Goal: Check status

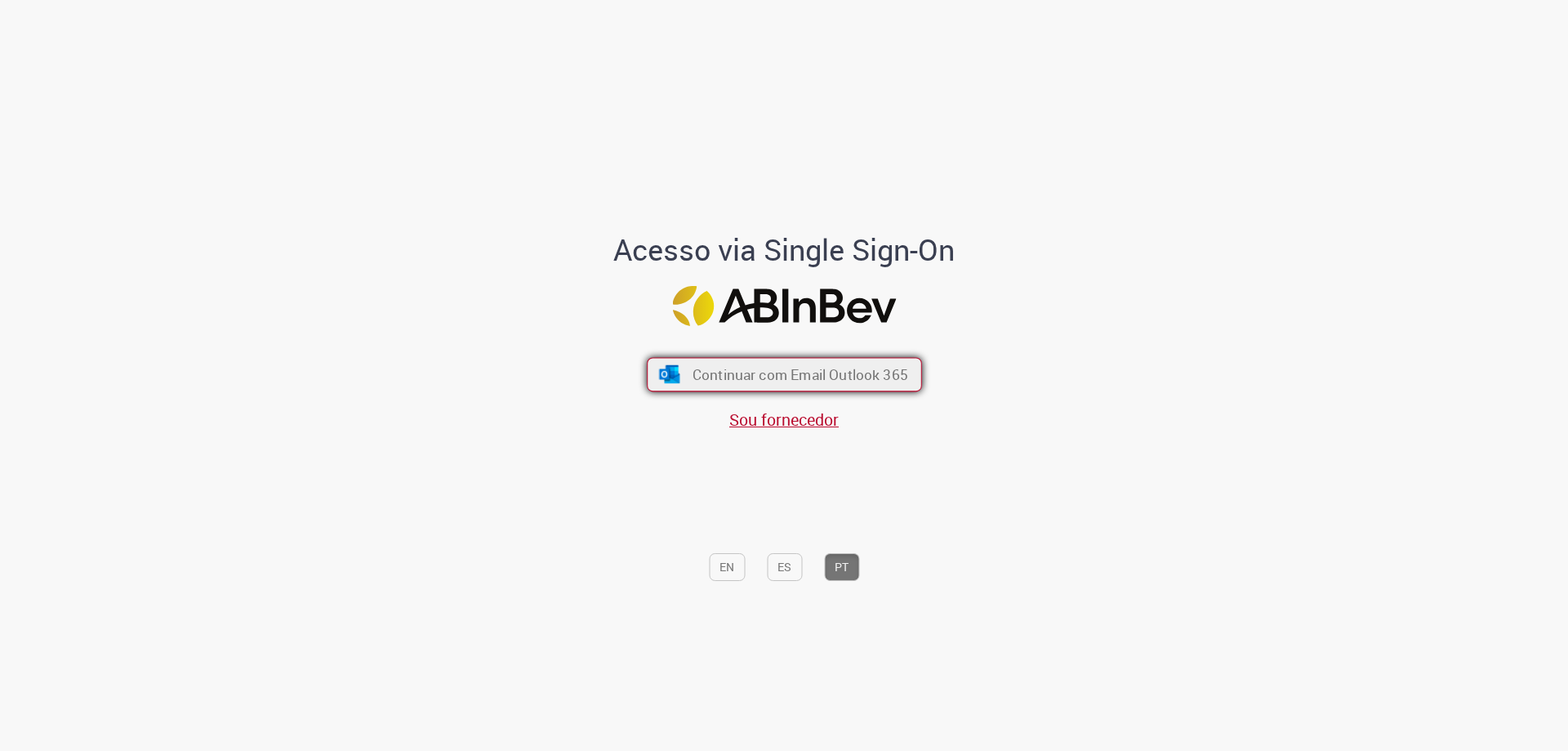
click at [677, 379] on button "Continuar com Email Outlook 365" at bounding box center [784, 375] width 276 height 34
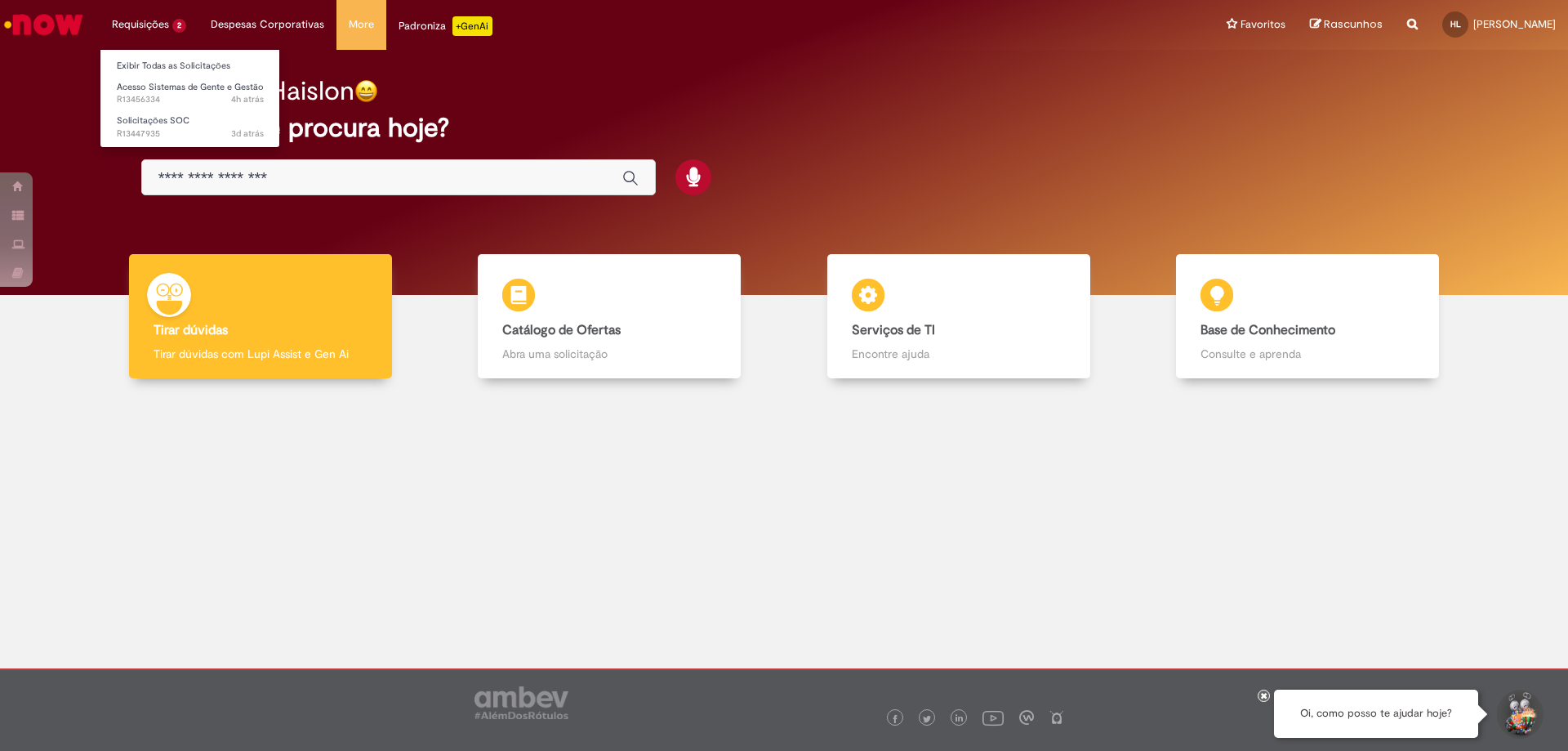
click at [152, 23] on li "Requisições 2 Exibir Todas as Solicitações Acesso Sistemas de Gente e Gestão 4h…" at bounding box center [149, 25] width 99 height 49
click at [154, 130] on span "3d atrás 3 dias atrás R13447935" at bounding box center [190, 134] width 147 height 13
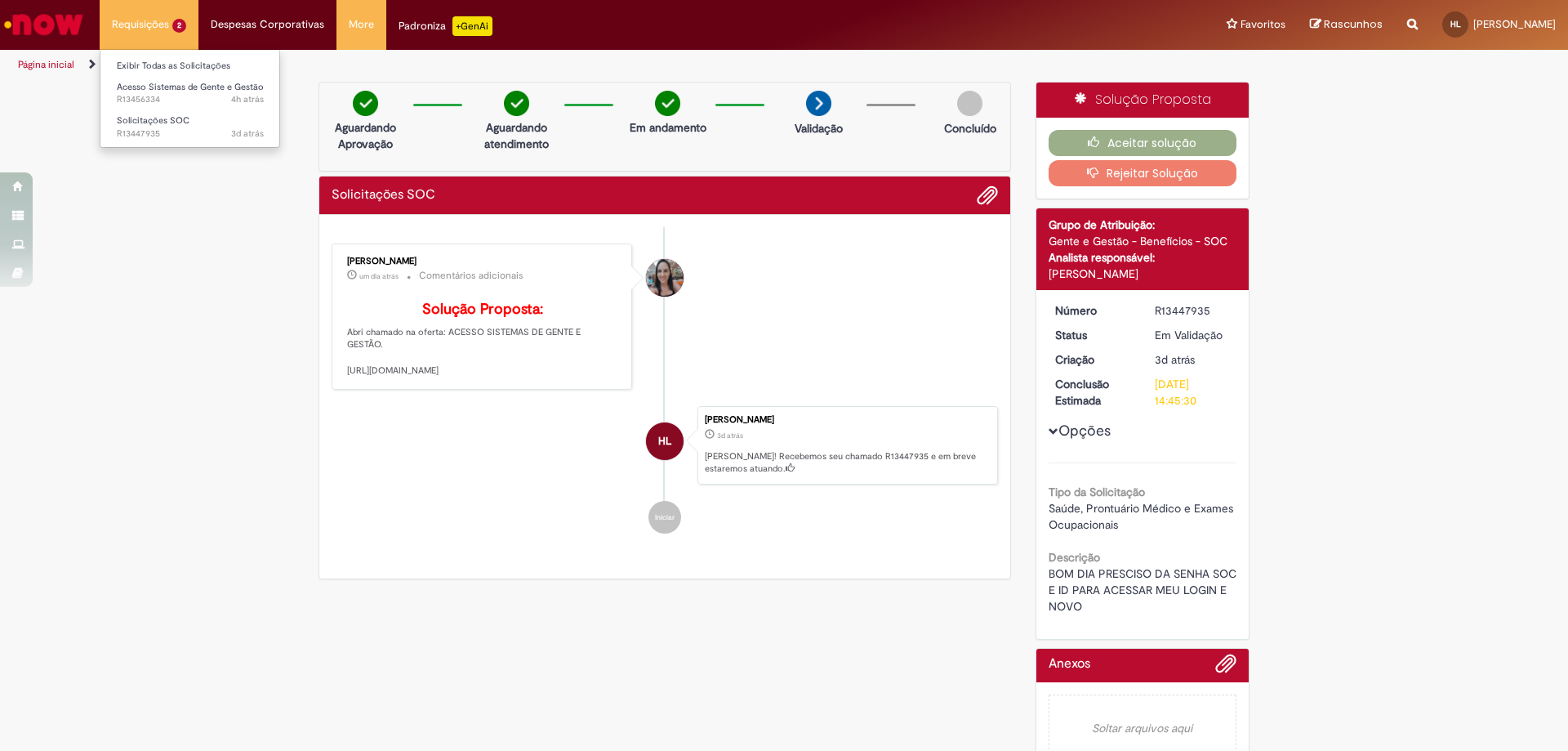
click at [156, 26] on li "Requisições 2 Exibir Todas as Solicitações Acesso Sistemas de Gente e Gestão 4h…" at bounding box center [149, 25] width 99 height 49
click at [166, 87] on span "Acesso Sistemas de Gente e Gestão" at bounding box center [190, 87] width 147 height 12
